Goal: Communication & Community: Connect with others

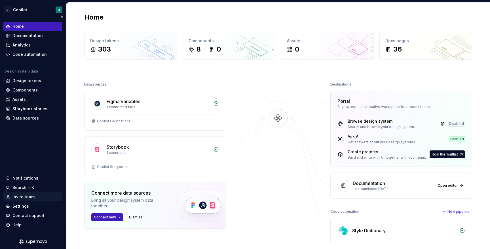
click at [24, 196] on div "Invite team" at bounding box center [23, 197] width 22 height 6
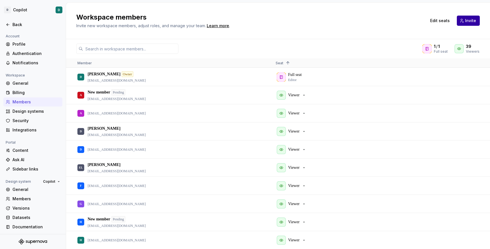
click at [464, 22] on button "Invite" at bounding box center [467, 21] width 23 height 10
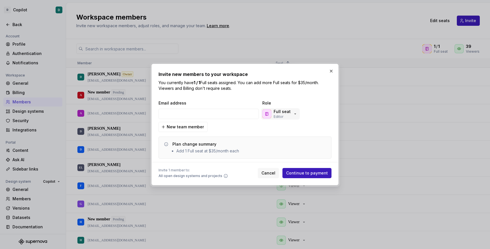
click at [284, 116] on div "Full seat Editor" at bounding box center [281, 114] width 17 height 10
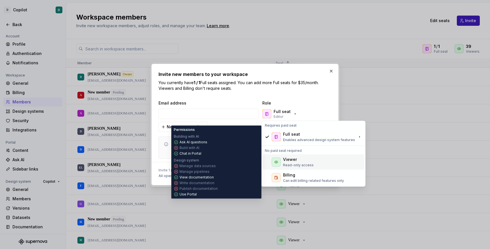
click at [290, 159] on div "Viewer" at bounding box center [290, 160] width 14 height 6
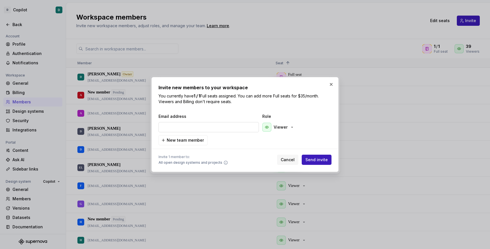
click at [197, 126] on input "email" at bounding box center [208, 127] width 100 height 10
paste input "[EMAIL_ADDRESS][DOMAIN_NAME]"
type input "[EMAIL_ADDRESS][DOMAIN_NAME]"
click at [320, 159] on span "Send invite" at bounding box center [316, 160] width 22 height 6
